Goal: Information Seeking & Learning: Check status

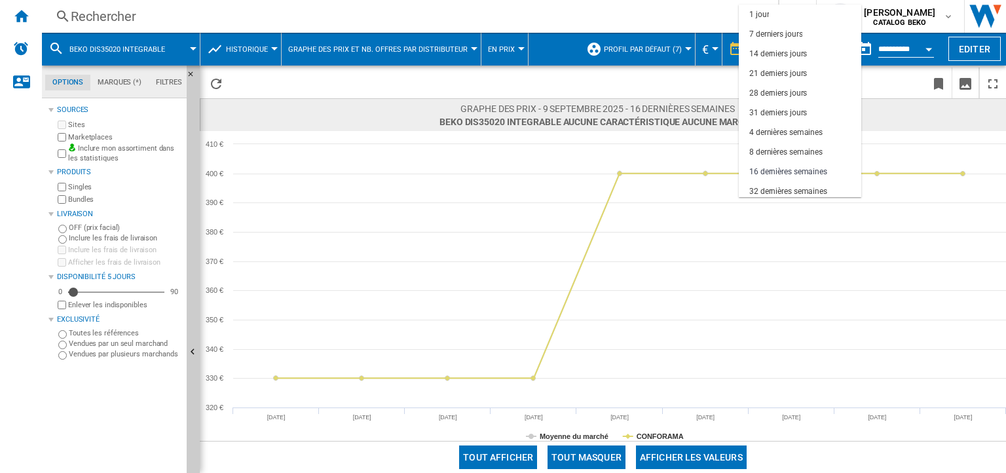
scroll to position [82, 0]
click at [114, 48] on md-backdrop at bounding box center [503, 236] width 1006 height 473
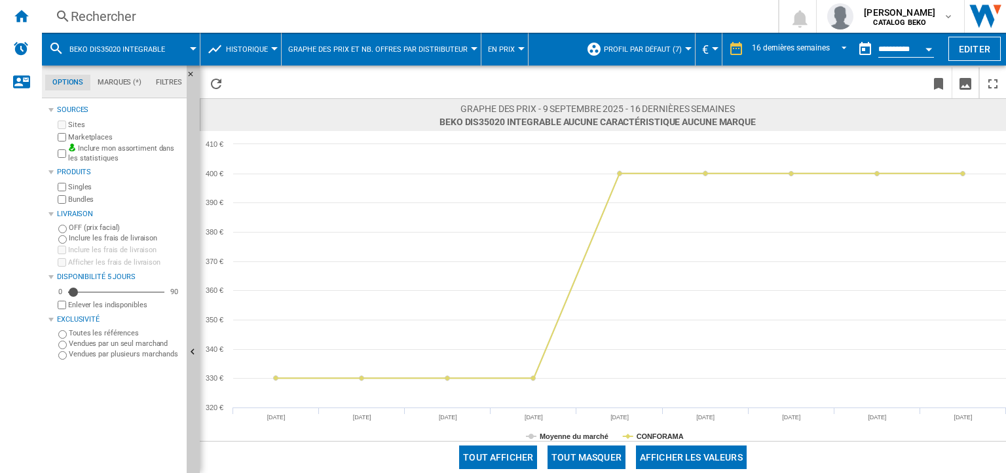
click at [114, 48] on span "BEKO DIS35020 INTEGRABLE" at bounding box center [117, 49] width 96 height 9
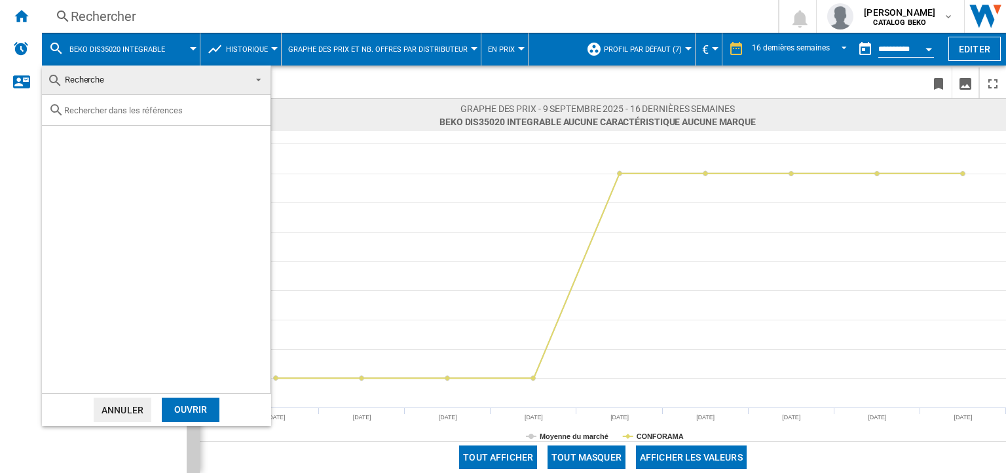
click at [170, 82] on span "Recherche" at bounding box center [145, 80] width 197 height 18
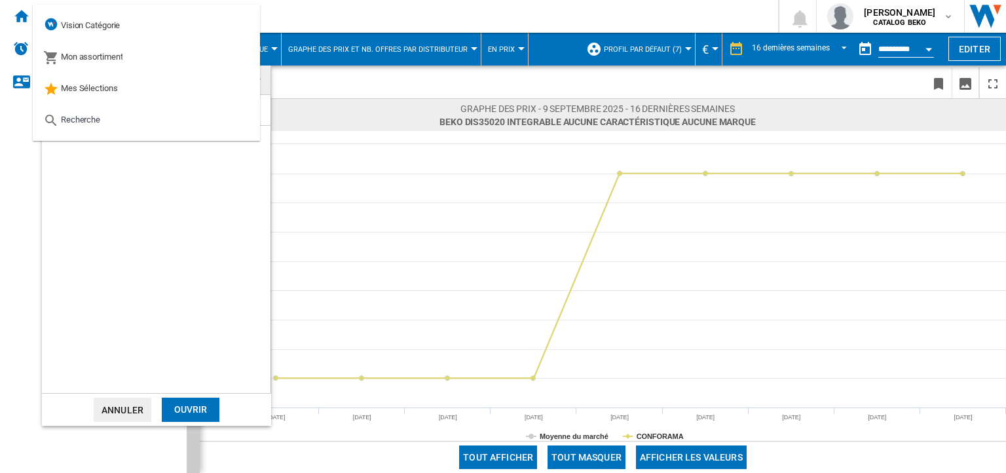
click at [344, 19] on md-backdrop at bounding box center [503, 236] width 1006 height 473
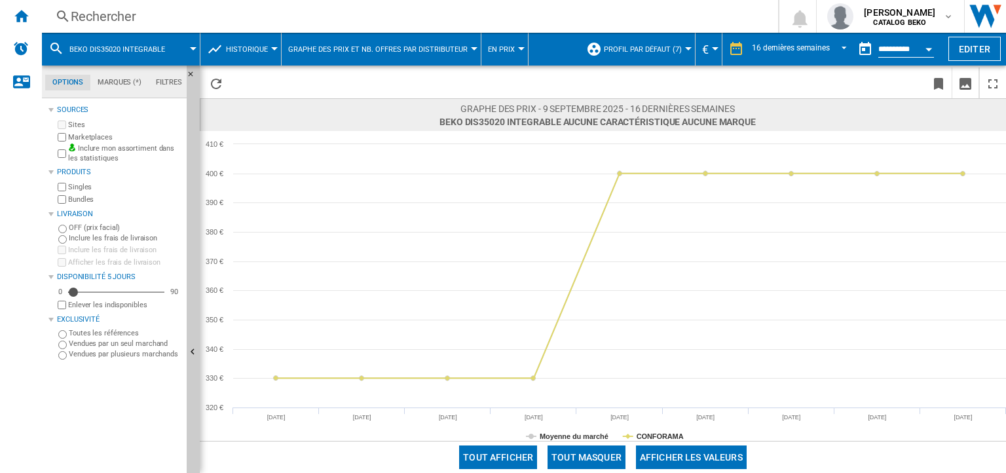
click at [135, 18] on div "Rechercher" at bounding box center [408, 16] width 674 height 18
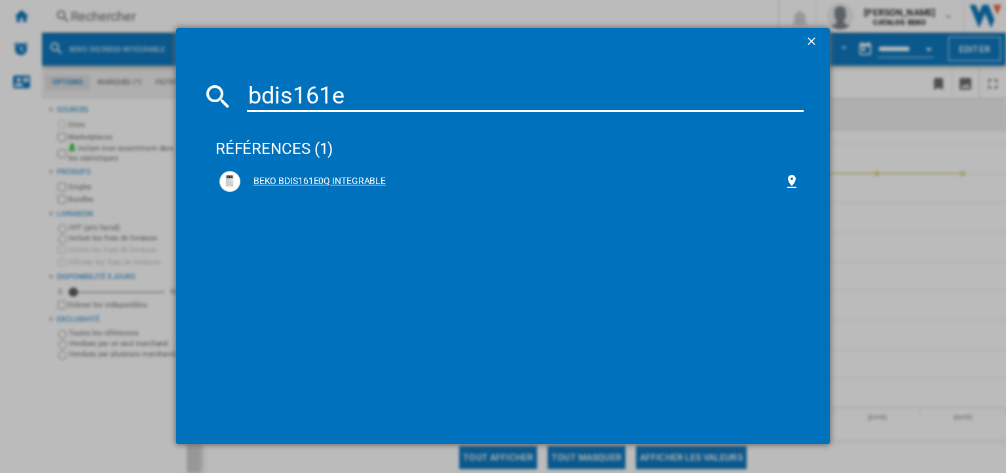
type input "bdis161e"
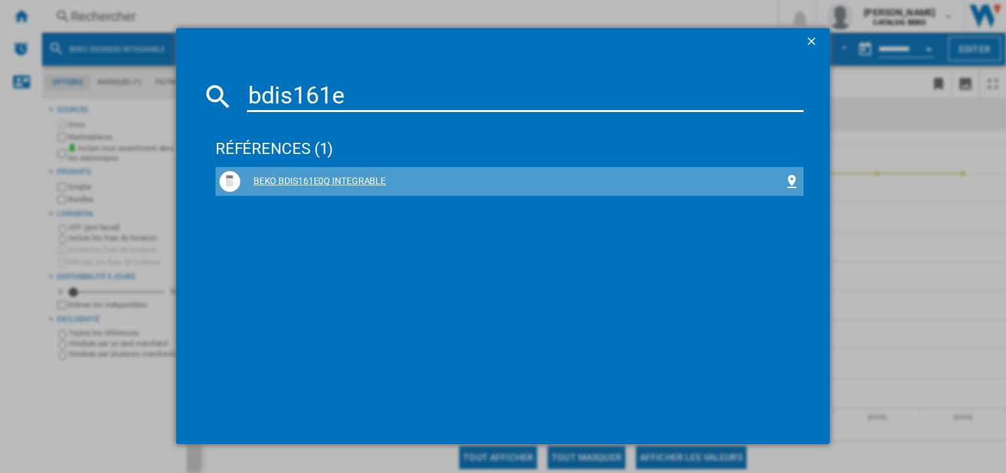
click at [296, 176] on div "BEKO BDIS161E0Q INTEGRABLE" at bounding box center [512, 181] width 544 height 13
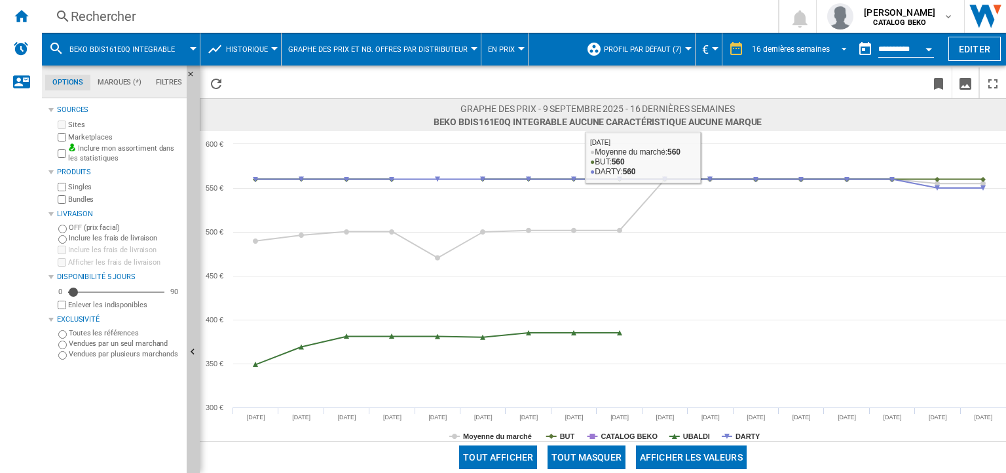
click at [793, 50] on div "16 dernières semaines" at bounding box center [791, 49] width 78 height 9
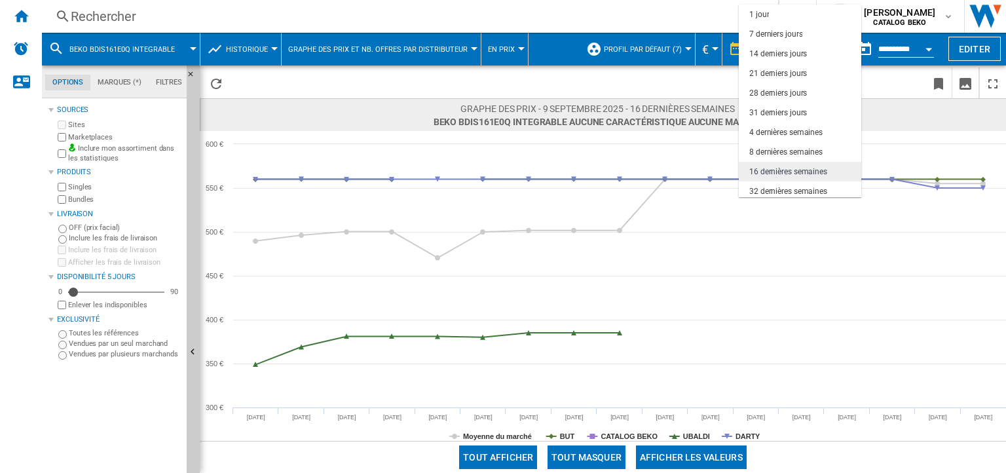
scroll to position [82, 0]
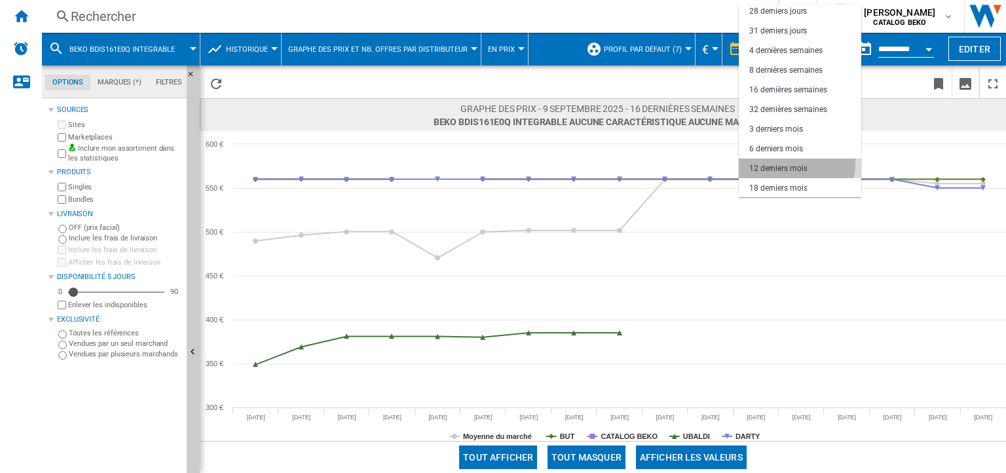
click at [765, 160] on md-option "12 derniers mois" at bounding box center [800, 169] width 123 height 20
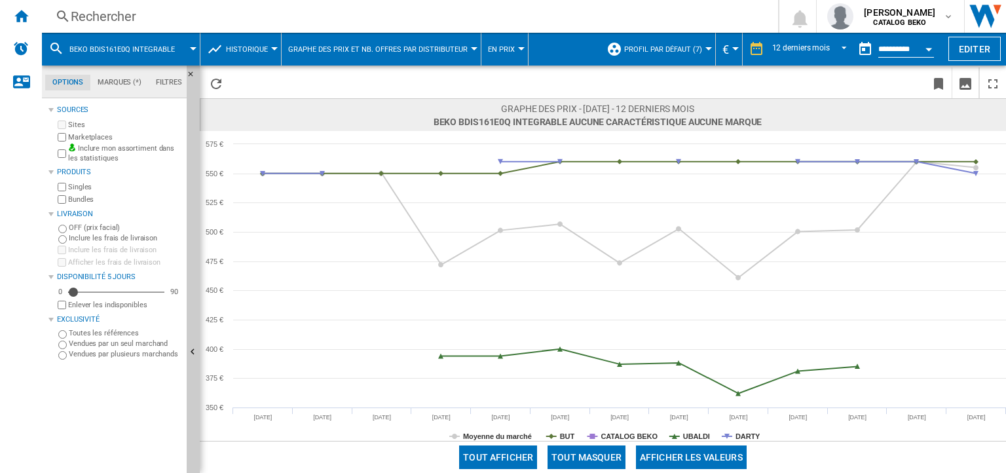
click at [136, 22] on div "Rechercher" at bounding box center [408, 16] width 674 height 18
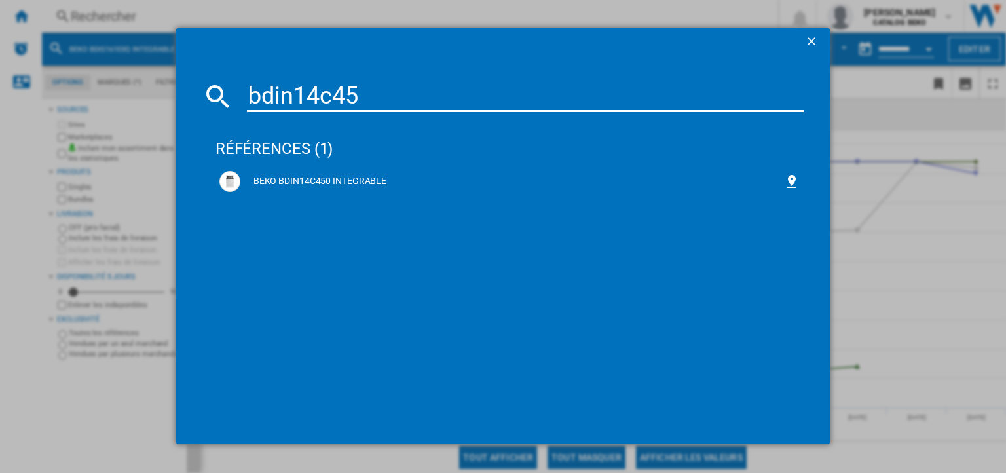
type input "bdin14c45"
click at [297, 172] on div "BEKO BDIN14C450 INTEGRABLE" at bounding box center [509, 181] width 580 height 21
click at [286, 183] on div "BEKO BDIN14C450 INTEGRABLE" at bounding box center [512, 181] width 544 height 13
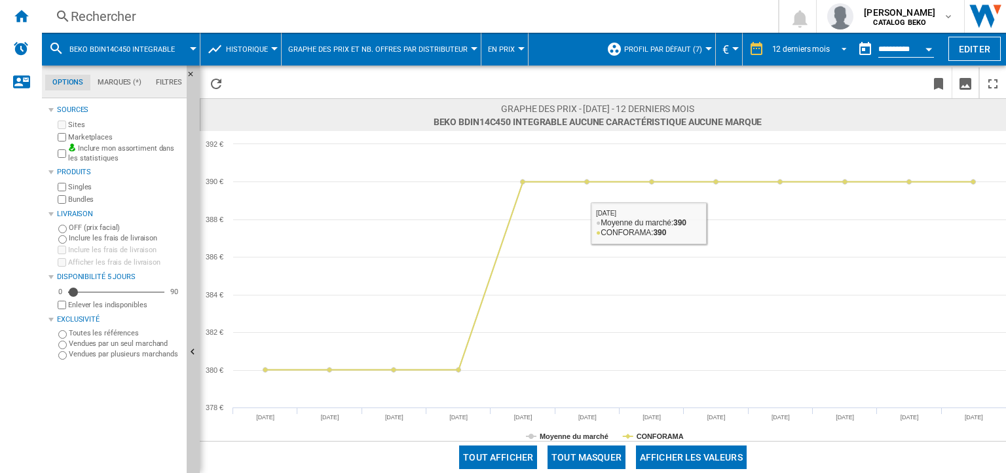
click at [790, 50] on div "12 derniers mois" at bounding box center [801, 49] width 58 height 9
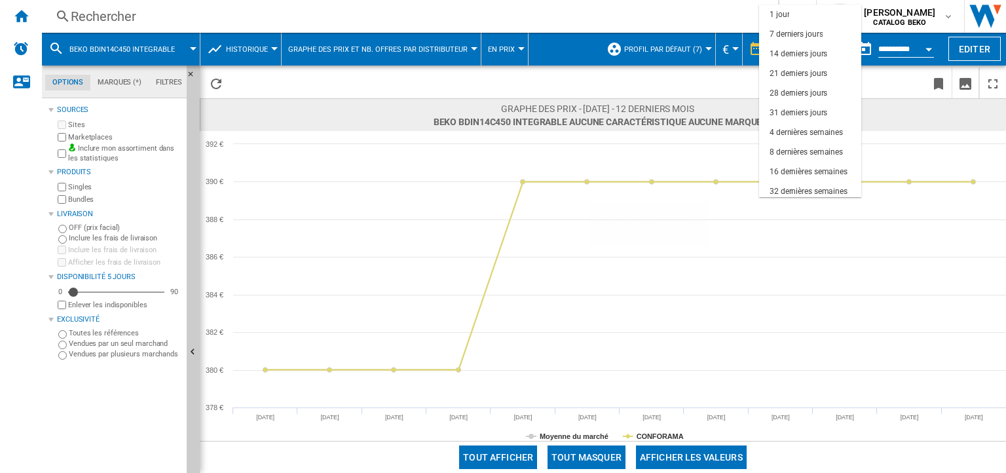
scroll to position [82, 0]
click at [789, 74] on div "8 dernières semaines" at bounding box center [806, 70] width 73 height 11
